Goal: Complete application form: Complete application form

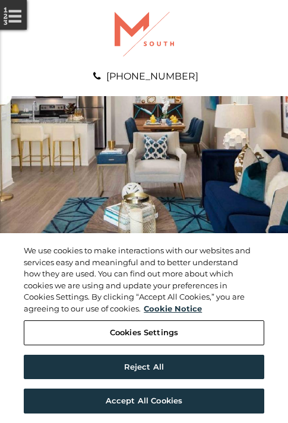
scroll to position [606, 0]
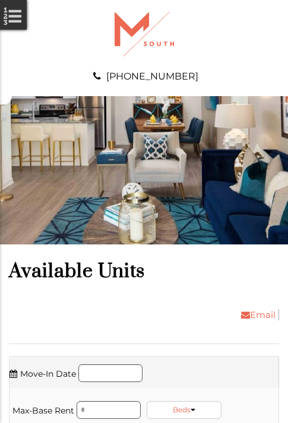
scroll to position [809, 0]
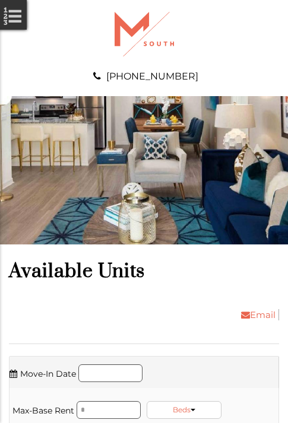
scroll to position [1087, 0]
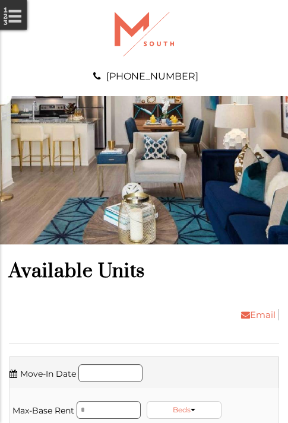
scroll to position [1289, 0]
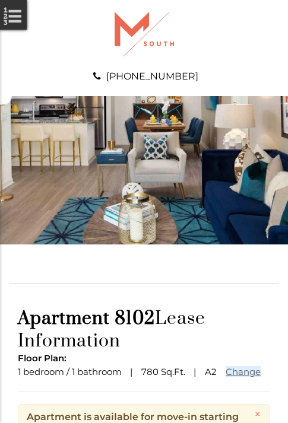
scroll to position [142, 0]
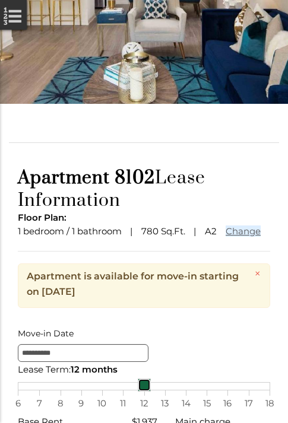
click at [143, 391] on link at bounding box center [144, 384] width 13 height 13
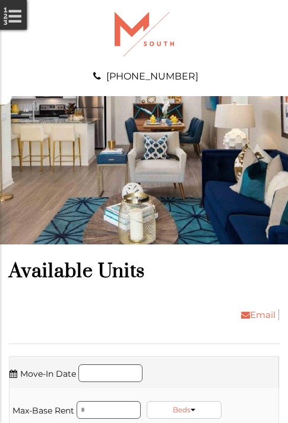
scroll to position [1971, 0]
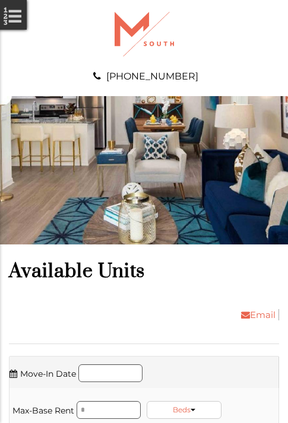
scroll to position [2375, 0]
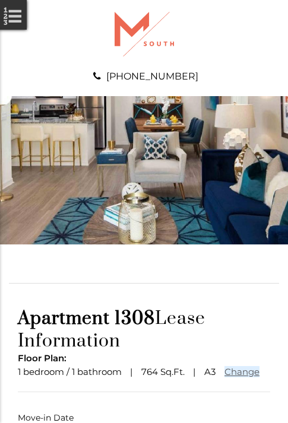
scroll to position [85, 0]
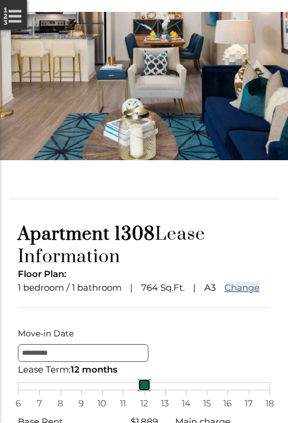
click at [143, 391] on link at bounding box center [144, 384] width 13 height 13
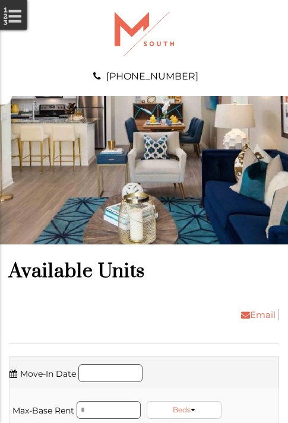
scroll to position [2780, 0]
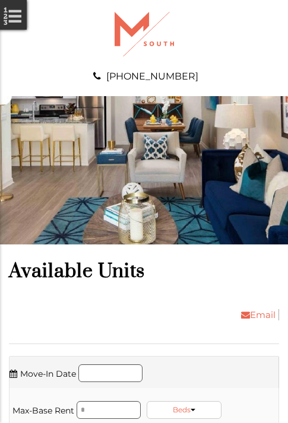
scroll to position [3058, 0]
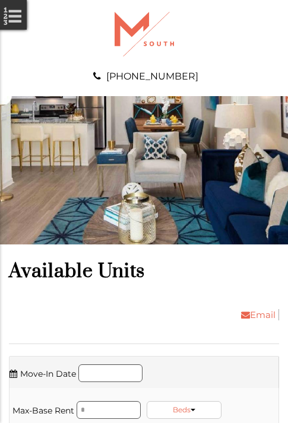
scroll to position [3336, 0]
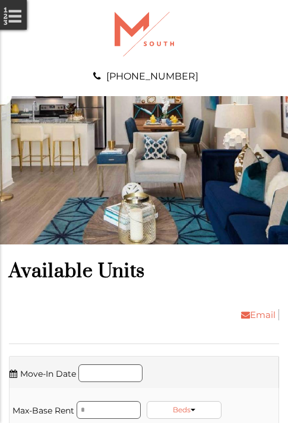
scroll to position [3538, 0]
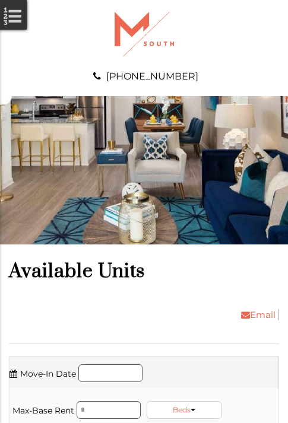
scroll to position [3740, 0]
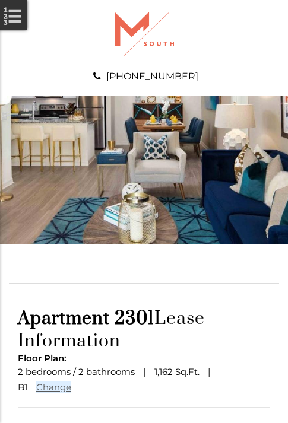
scroll to position [101, 0]
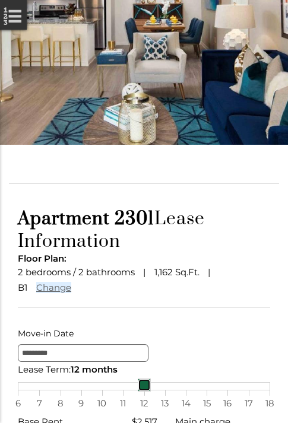
click at [143, 391] on link at bounding box center [144, 384] width 13 height 13
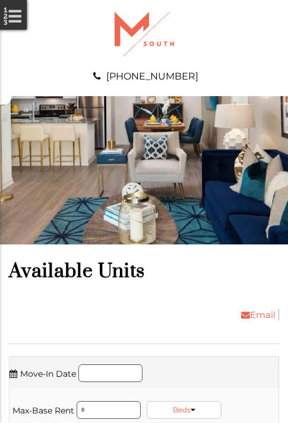
scroll to position [3942, 0]
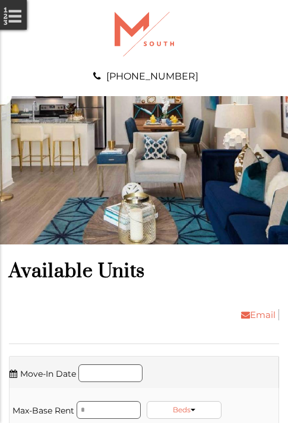
scroll to position [4144, 0]
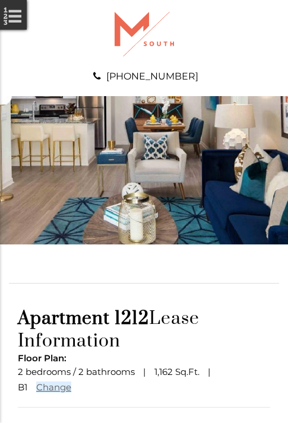
scroll to position [101, 0]
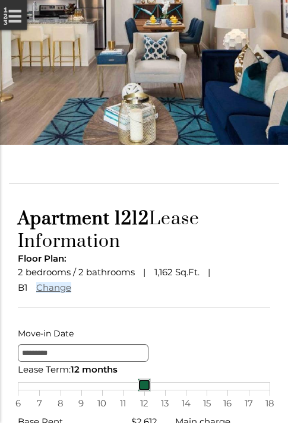
click at [143, 391] on link at bounding box center [144, 384] width 13 height 13
